Goal: Task Accomplishment & Management: Use online tool/utility

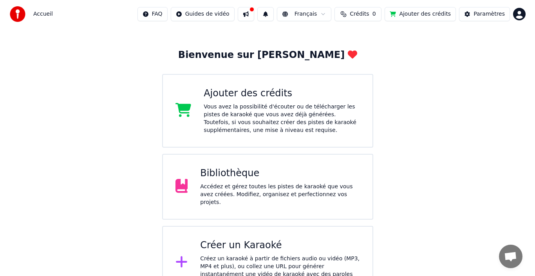
scroll to position [39, 0]
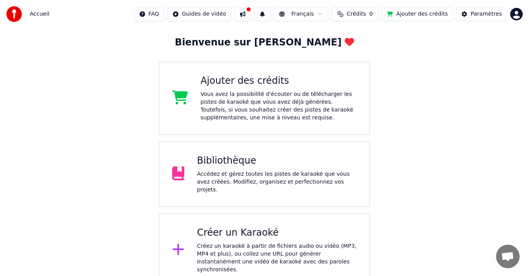
click at [263, 234] on div "Créer un Karaoké" at bounding box center [277, 233] width 160 height 13
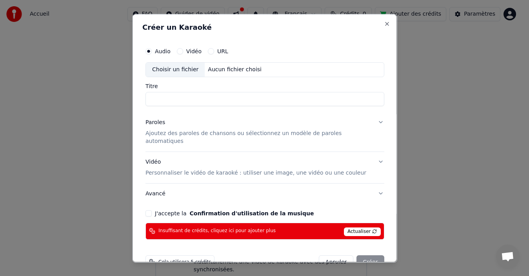
click at [263, 234] on body "Accueil FAQ Guides de vidéo Français Crédits 0 Ajouter des crédits Paramètres B…" at bounding box center [261, 124] width 522 height 326
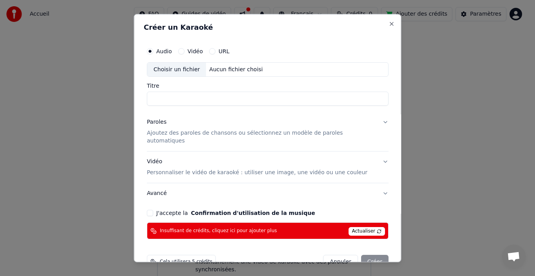
click at [176, 68] on div "Choisir un fichier" at bounding box center [176, 69] width 59 height 14
type input "**********"
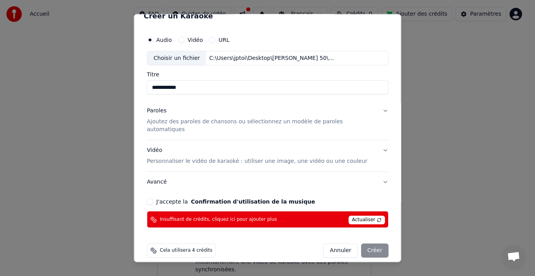
click at [298, 116] on div "Paroles Ajoutez des paroles de chansons ou sélectionnez un modèle de paroles au…" at bounding box center [261, 120] width 229 height 27
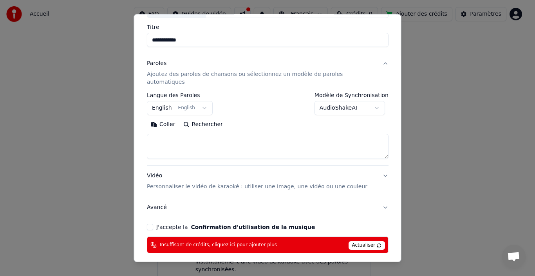
scroll to position [61, 0]
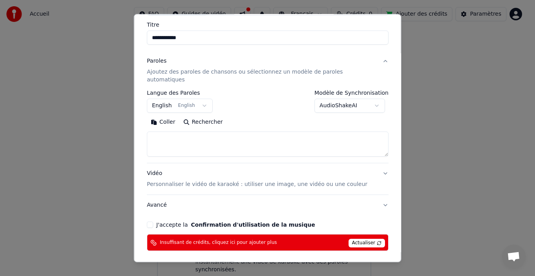
click at [232, 132] on textarea at bounding box center [268, 144] width 242 height 25
paste textarea "**********"
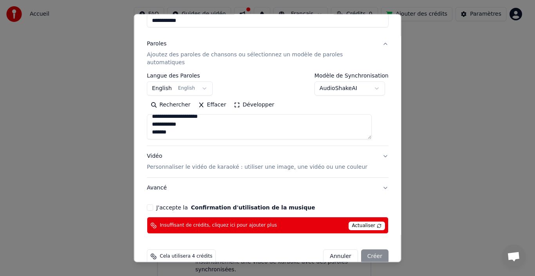
scroll to position [84, 0]
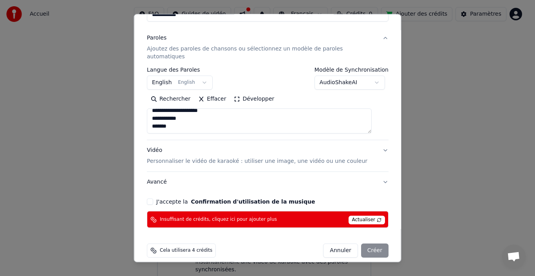
type textarea "**********"
click at [246, 147] on div "Vidéo Personnaliser le vidéo de karaoké : utiliser une image, une vidéo ou une …" at bounding box center [257, 156] width 221 height 19
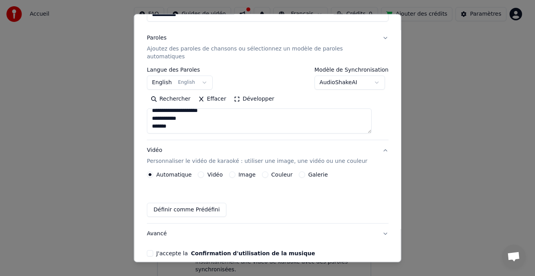
scroll to position [63, 0]
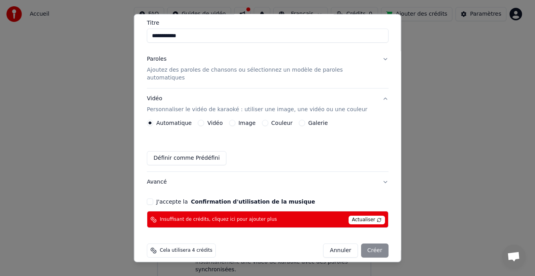
click at [153, 199] on button "J'accepte la Confirmation d'utilisation de la musique" at bounding box center [150, 202] width 6 height 6
click at [357, 216] on span "Actualiser" at bounding box center [366, 220] width 37 height 9
click at [359, 249] on div "Annuler Créer" at bounding box center [355, 251] width 65 height 14
click at [360, 246] on div "Annuler Créer" at bounding box center [355, 251] width 65 height 14
click at [200, 248] on span "Cela utilisera 4 crédits" at bounding box center [186, 251] width 52 height 6
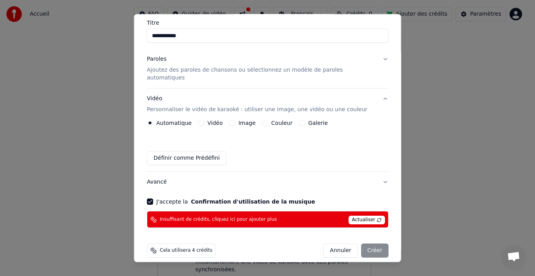
click at [200, 248] on span "Cela utilisera 4 crédits" at bounding box center [186, 251] width 52 height 6
click at [324, 244] on button "Annuler" at bounding box center [340, 251] width 34 height 14
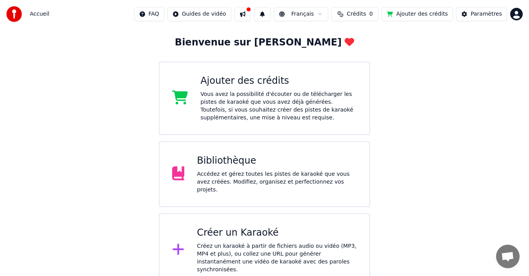
click at [436, 9] on button "Ajouter des crédits" at bounding box center [416, 14] width 71 height 14
